Goal: Transaction & Acquisition: Purchase product/service

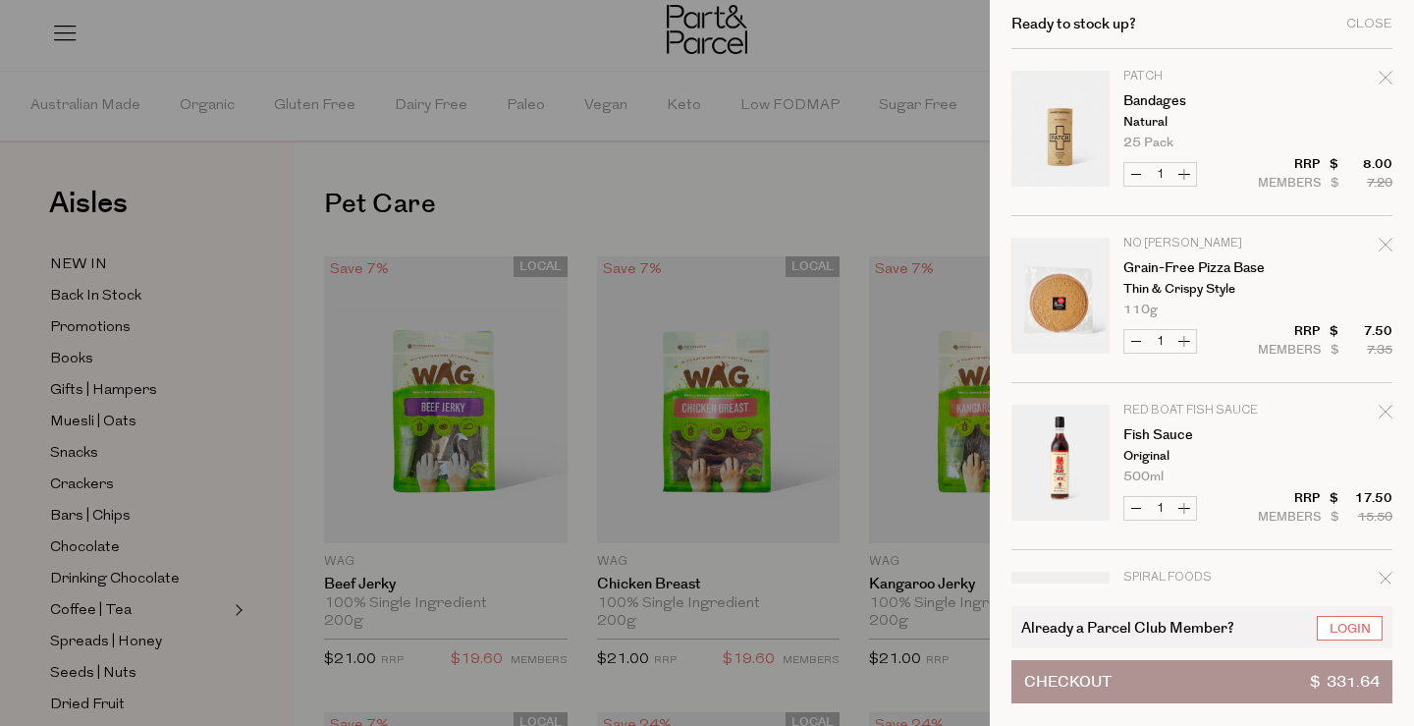
scroll to position [906, 0]
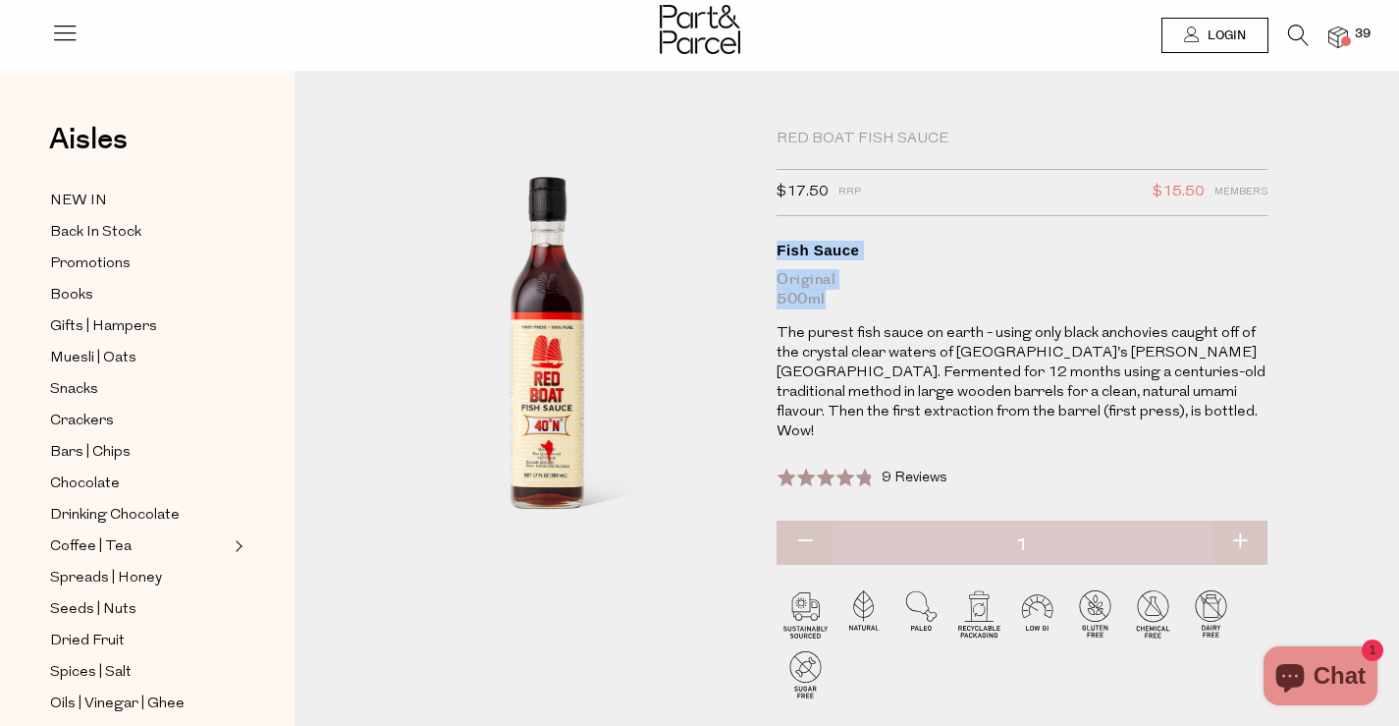
drag, startPoint x: 828, startPoint y: 299, endPoint x: 786, endPoint y: 245, distance: 68.6
click at [786, 245] on h1 "Fish Sauce Original 500ml" at bounding box center [1022, 275] width 491 height 69
click at [830, 298] on div "Original 500ml" at bounding box center [1022, 289] width 491 height 39
drag, startPoint x: 830, startPoint y: 298, endPoint x: 768, endPoint y: 246, distance: 80.2
click at [768, 246] on div "Red Boat Fish Sauce $17.50 RRP $15.50 Members Available: In Stock Fish Sauce Or…" at bounding box center [1016, 433] width 509 height 606
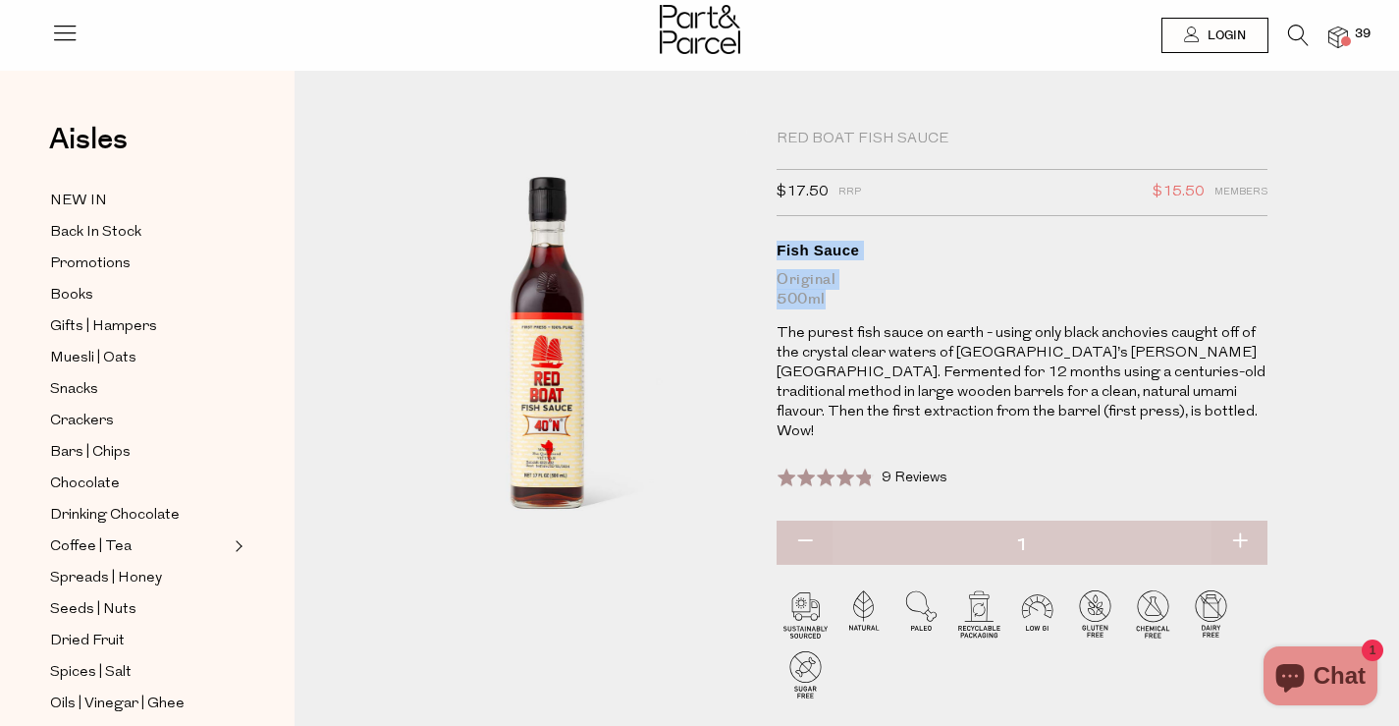
copy h1 "Fish Sauce Original 500ml"
click at [1329, 37] on img at bounding box center [1339, 38] width 20 height 23
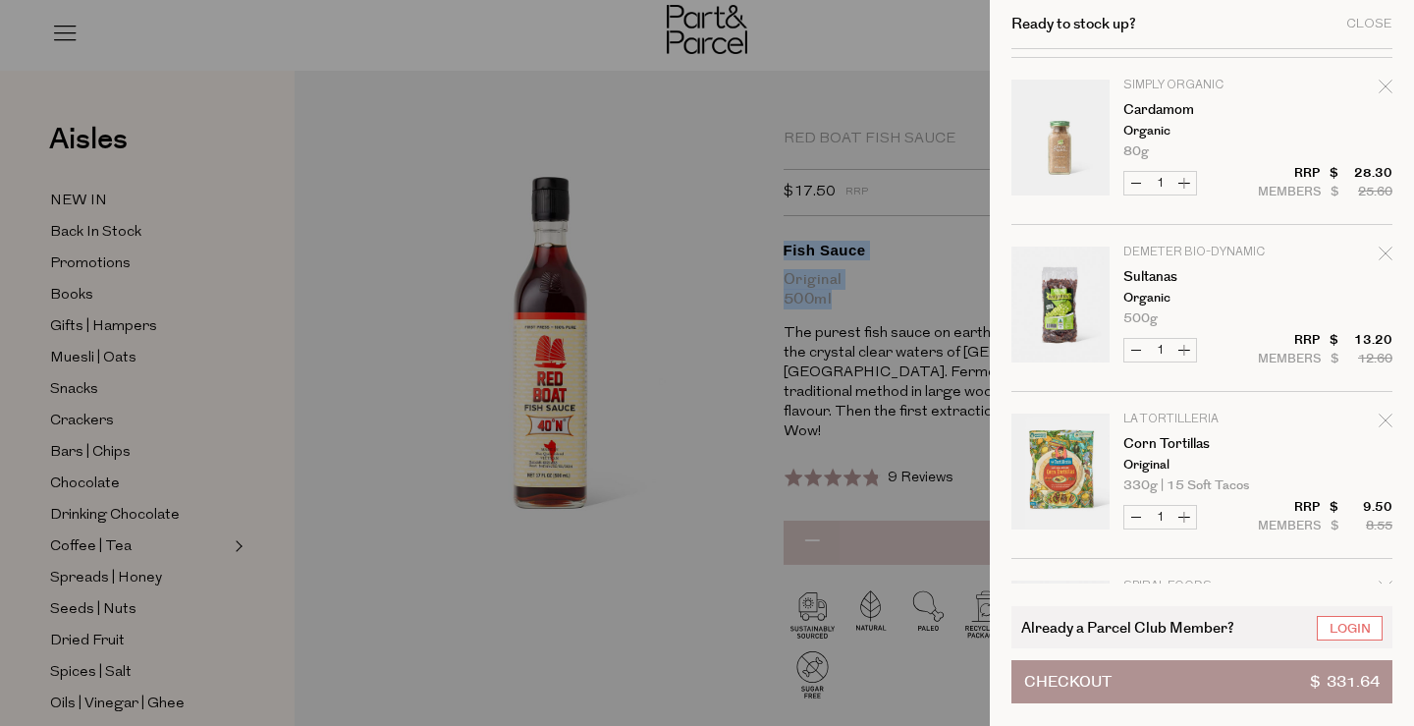
scroll to position [5832, 0]
click at [1166, 275] on link "Sultanas" at bounding box center [1199, 279] width 152 height 14
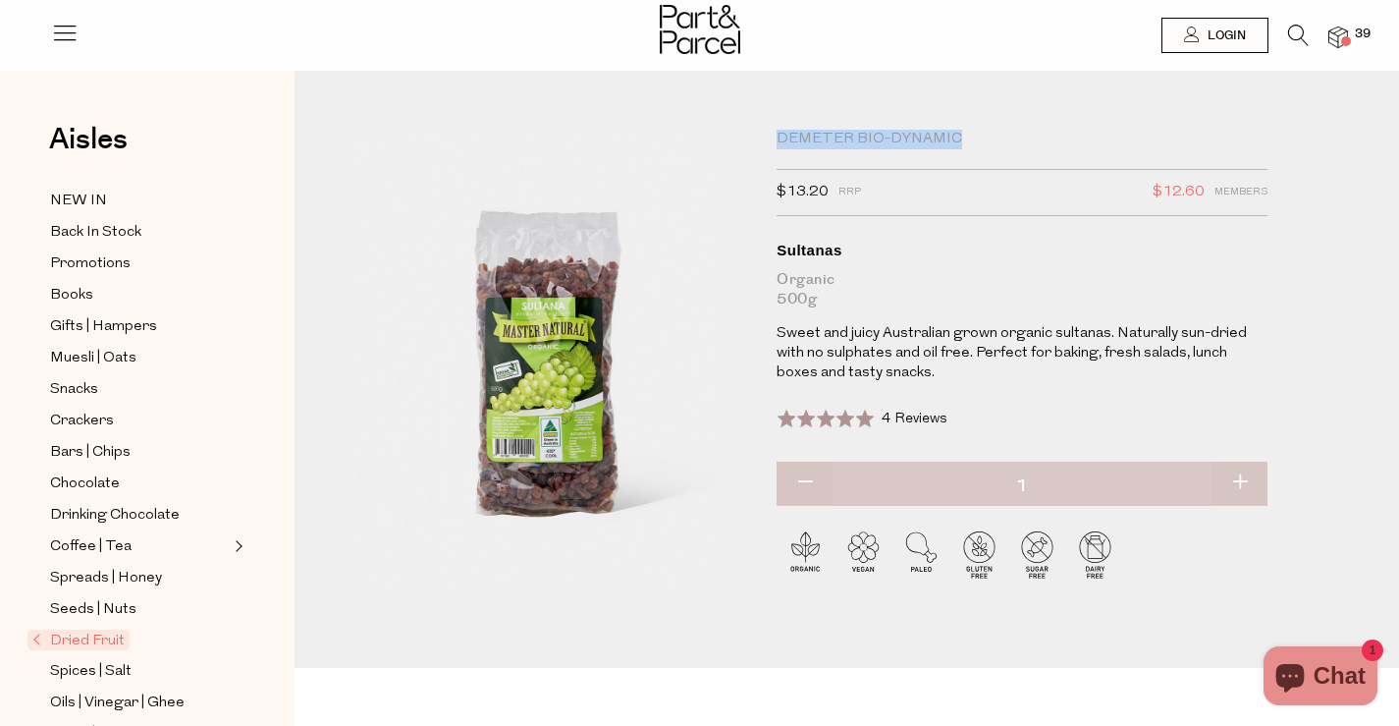
drag, startPoint x: 960, startPoint y: 135, endPoint x: 782, endPoint y: 134, distance: 178.7
click at [782, 134] on div "Demeter Bio-Dynamic" at bounding box center [1022, 140] width 491 height 20
copy div "Demeter Bio-Dynamic"
drag, startPoint x: 840, startPoint y: 297, endPoint x: 778, endPoint y: 251, distance: 76.6
click at [778, 251] on h1 "Sultanas Organic 500g" at bounding box center [1022, 275] width 491 height 69
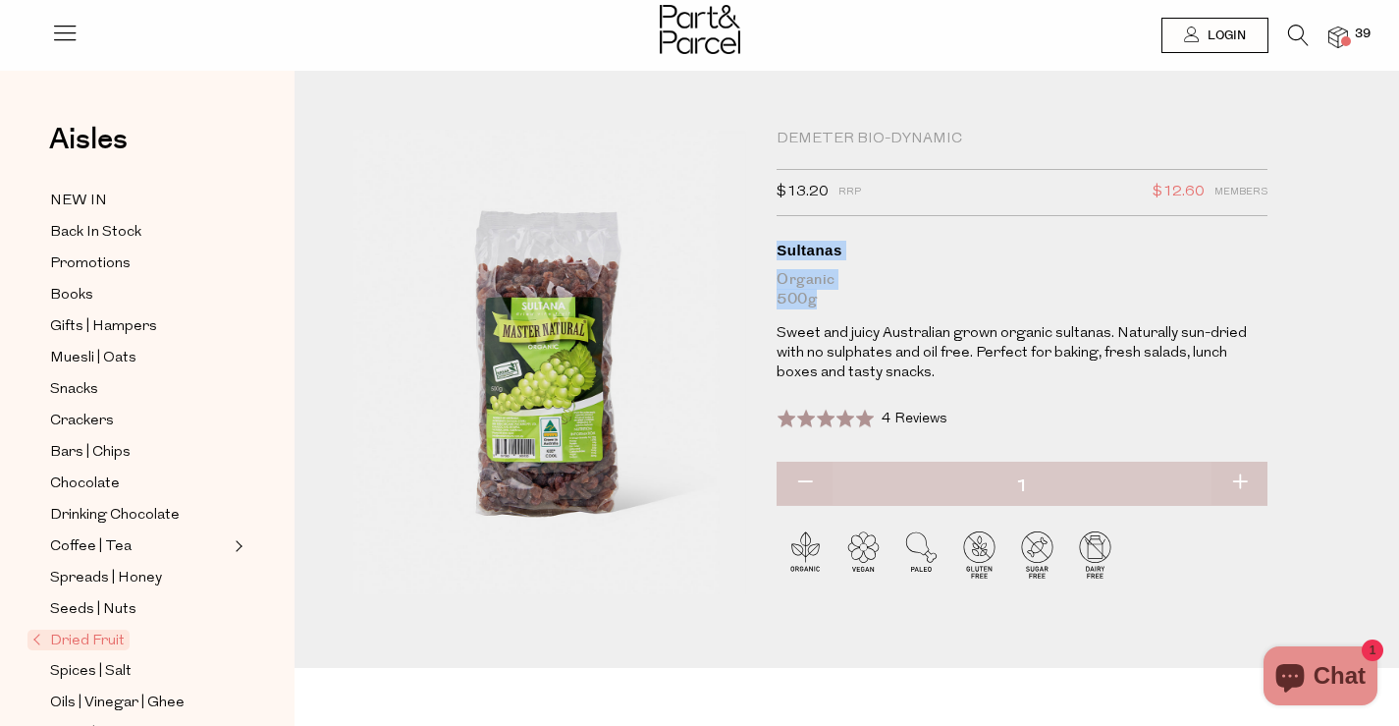
copy h1 "Sultanas Organic 500g"
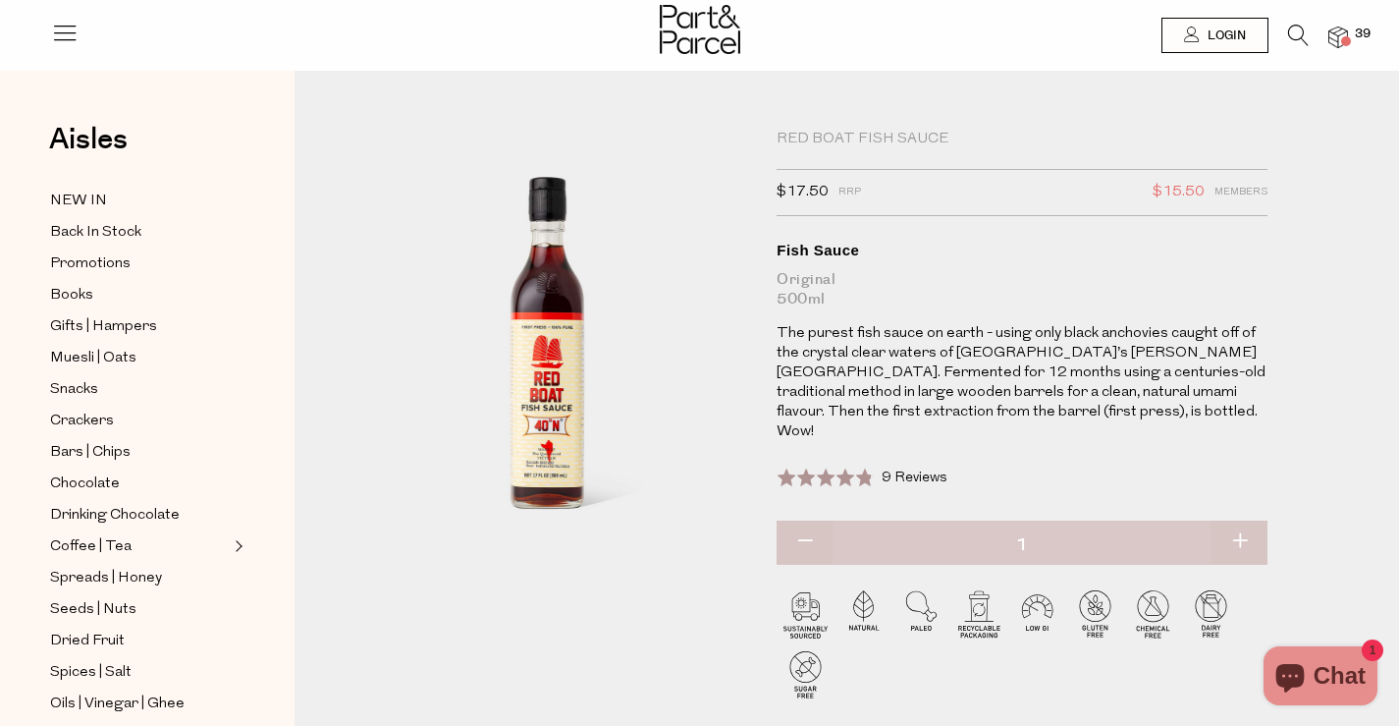
click at [1333, 31] on img at bounding box center [1339, 38] width 20 height 23
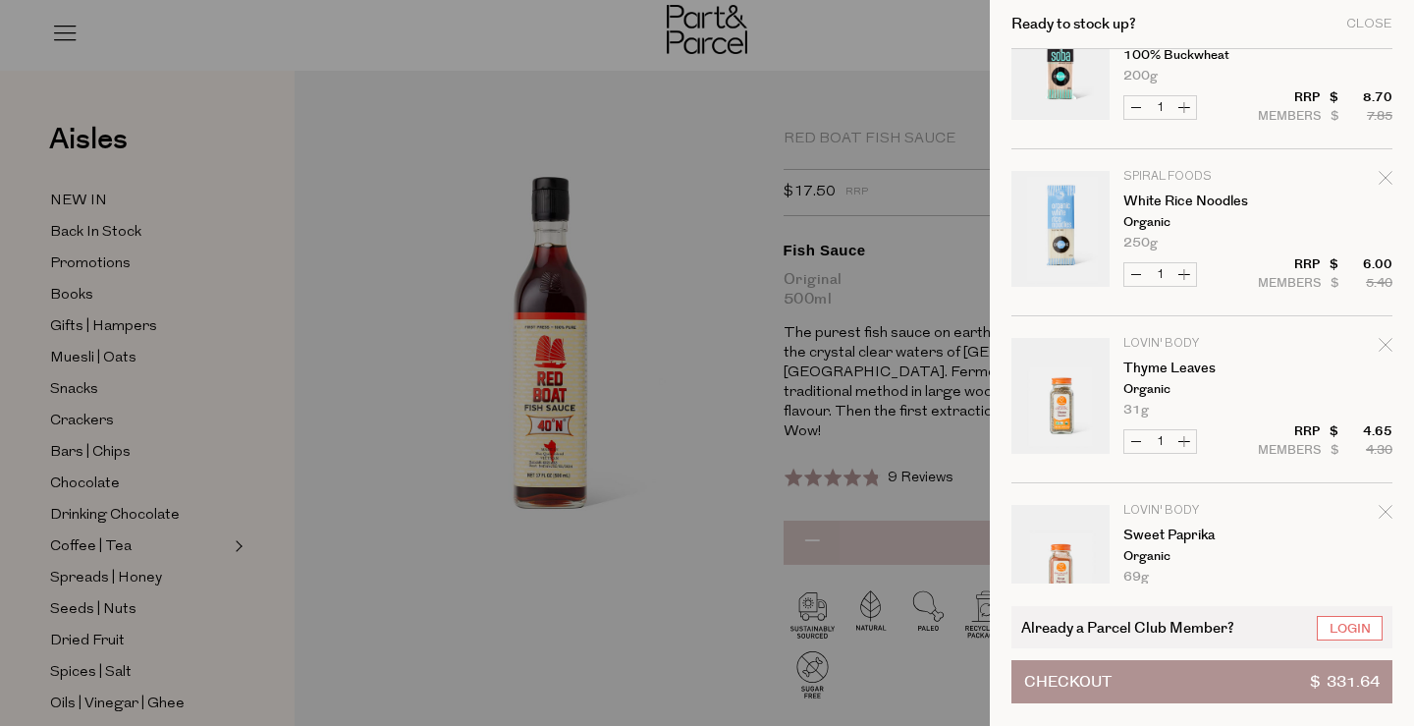
scroll to position [900, 0]
click at [1162, 195] on link "White Rice Noodles" at bounding box center [1199, 202] width 152 height 14
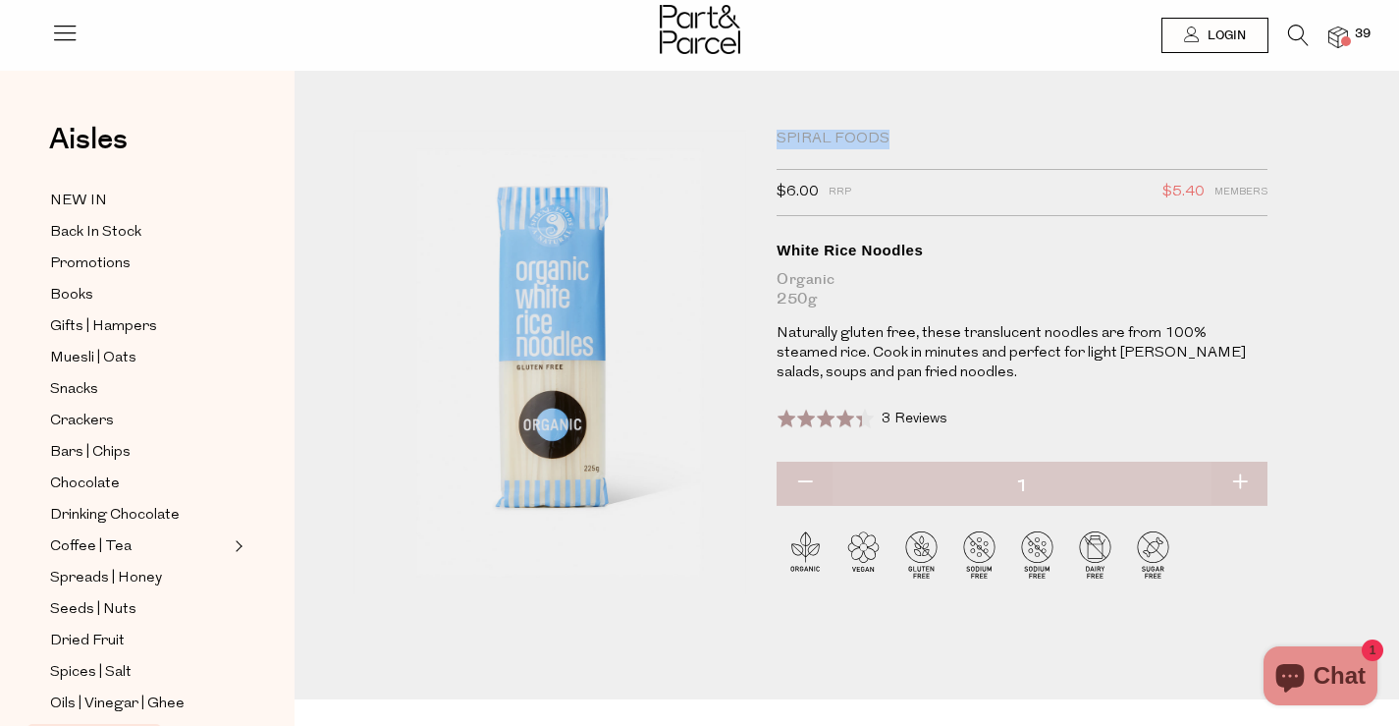
drag, startPoint x: 900, startPoint y: 139, endPoint x: 776, endPoint y: 138, distance: 124.7
click at [776, 138] on div "Spiral Foods $6.00 RRP $5.40 Members Available: In Stock White Rice Noodles Org…" at bounding box center [1016, 390] width 509 height 520
copy div "Spiral Foods"
